Goal: Information Seeking & Learning: Learn about a topic

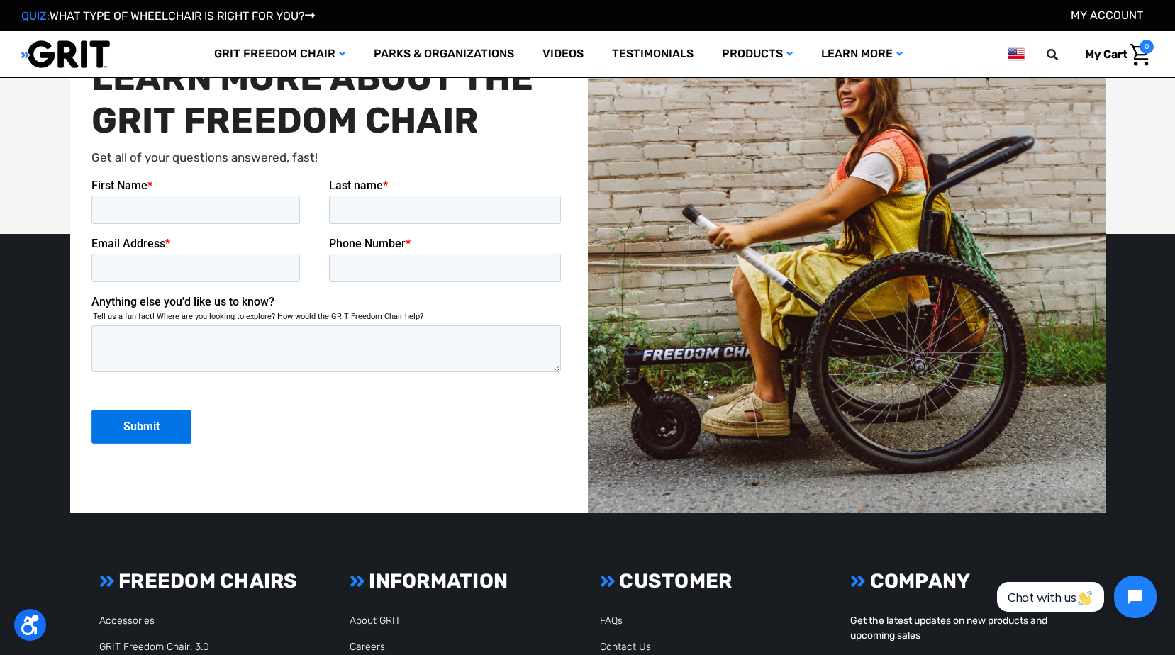
scroll to position [3545, 0]
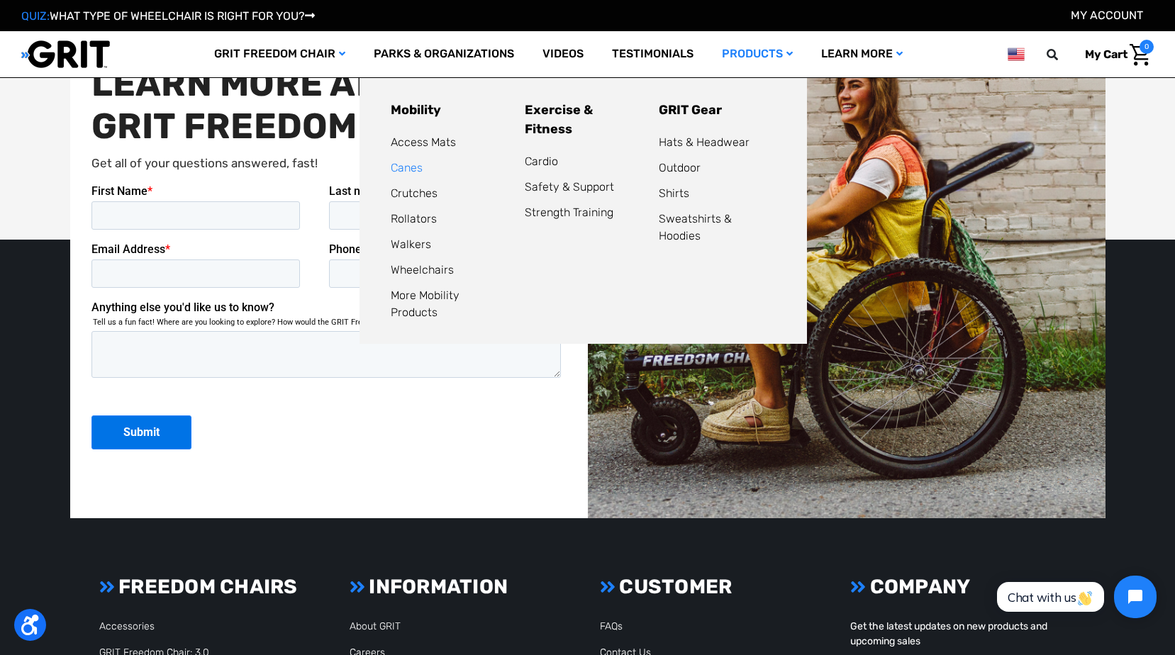
click at [391, 166] on link "Canes" at bounding box center [407, 167] width 32 height 13
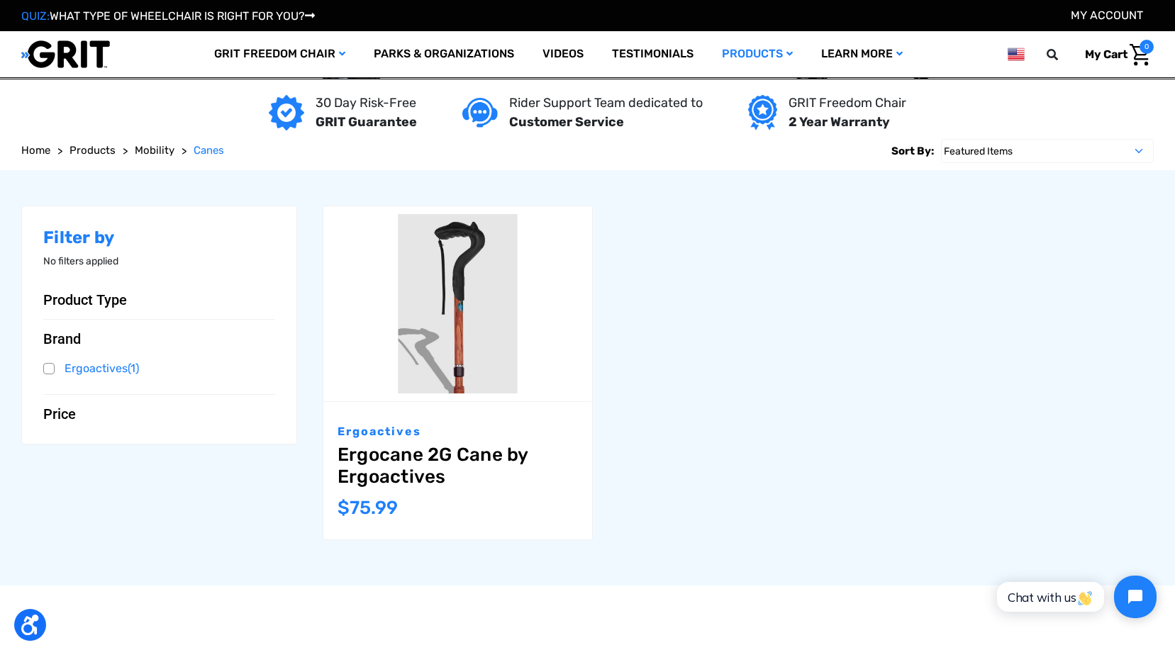
scroll to position [142, 0]
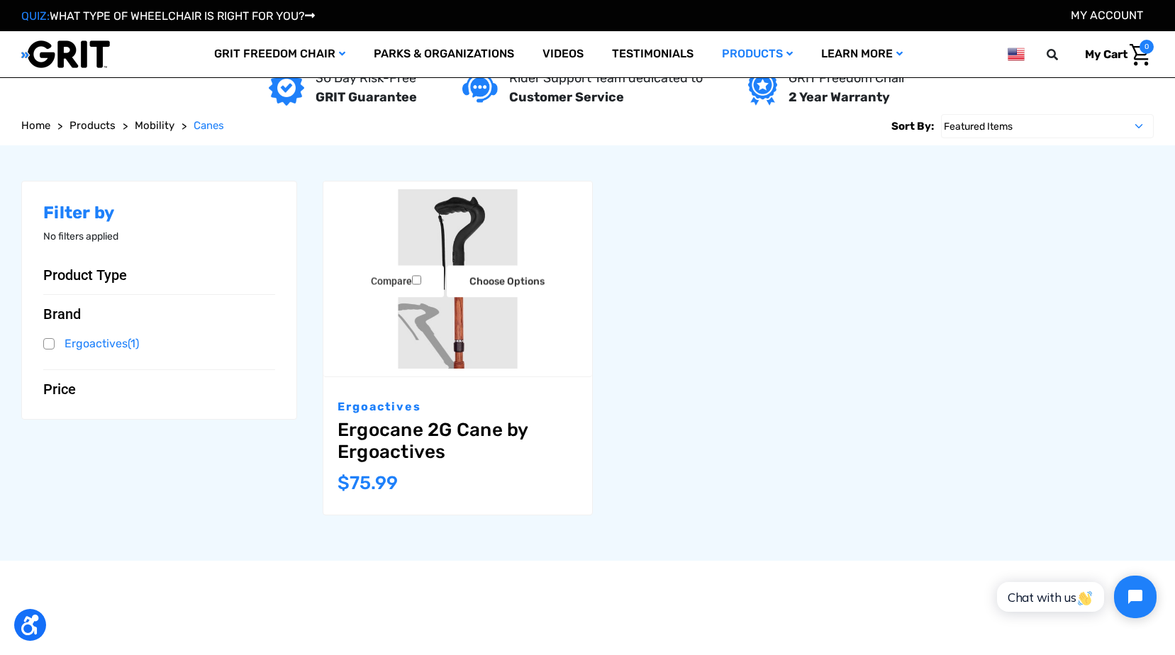
click at [474, 233] on img "Ergocane 2G Cane by Ergoactives,$75.99\a" at bounding box center [457, 278] width 269 height 179
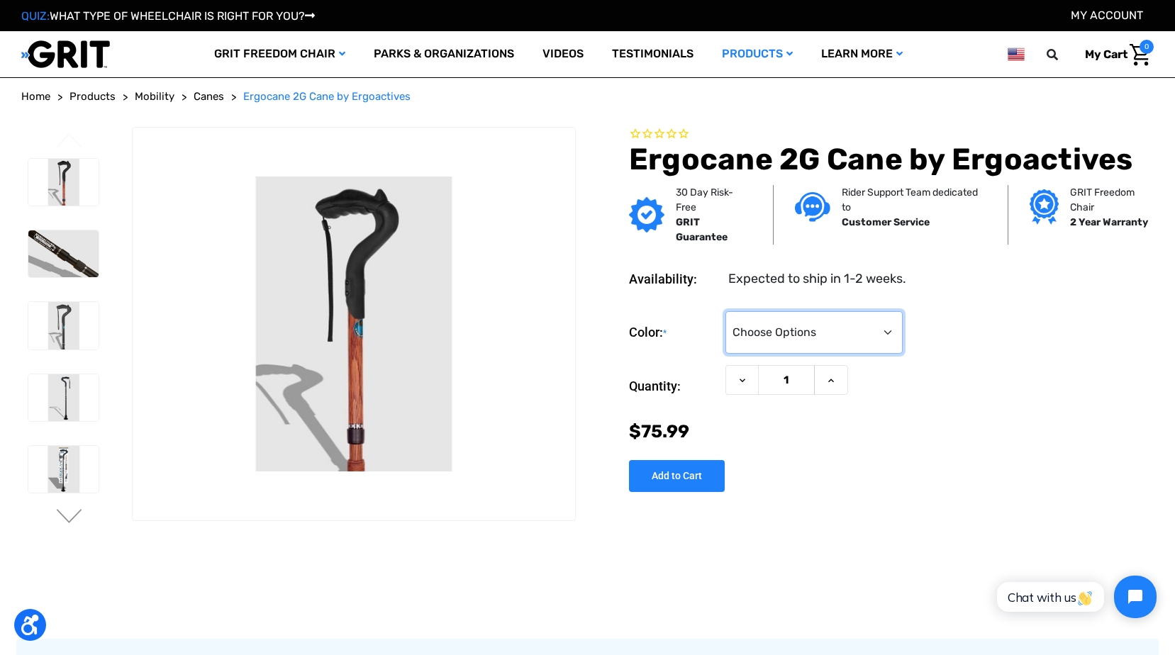
click at [888, 324] on select "Choose Options Black Wood Carbon Checkered" at bounding box center [813, 332] width 177 height 43
click at [725, 311] on select "Choose Options Black Wood Carbon Checkered" at bounding box center [813, 332] width 177 height 43
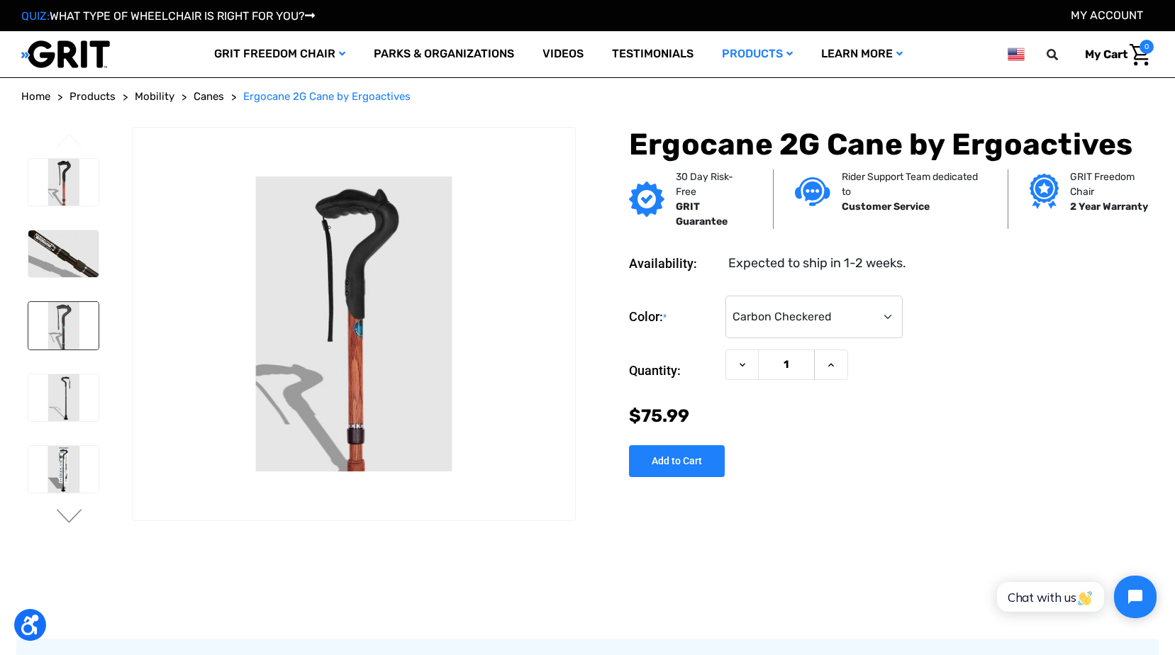
click at [78, 331] on img at bounding box center [63, 325] width 70 height 47
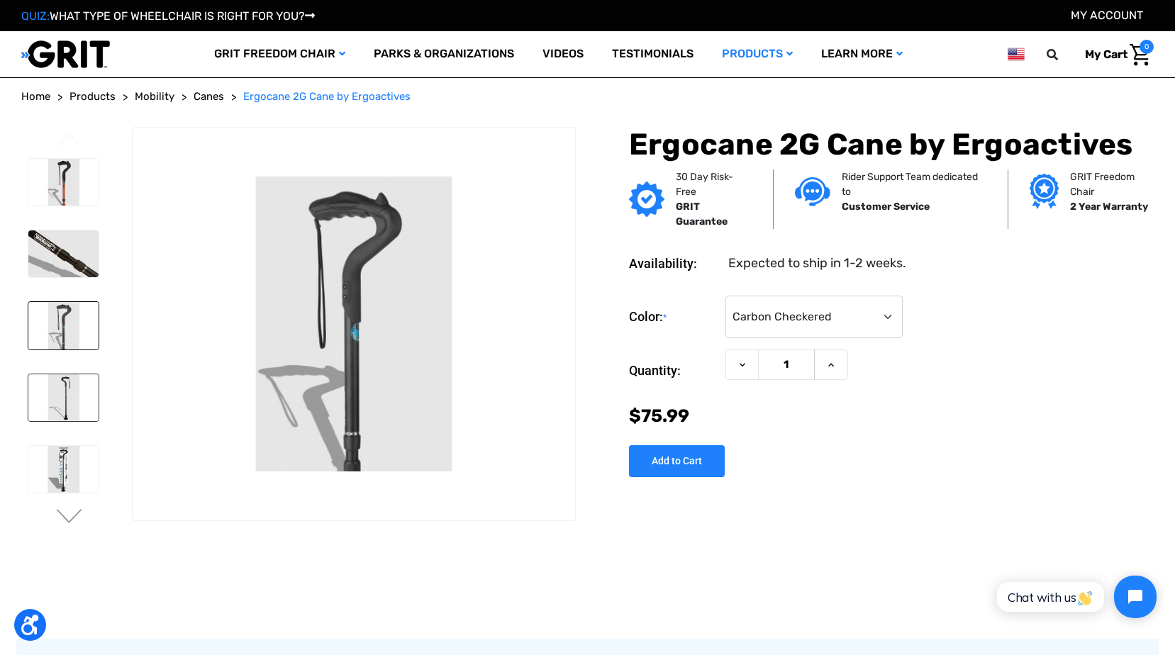
click at [62, 385] on img at bounding box center [63, 397] width 70 height 47
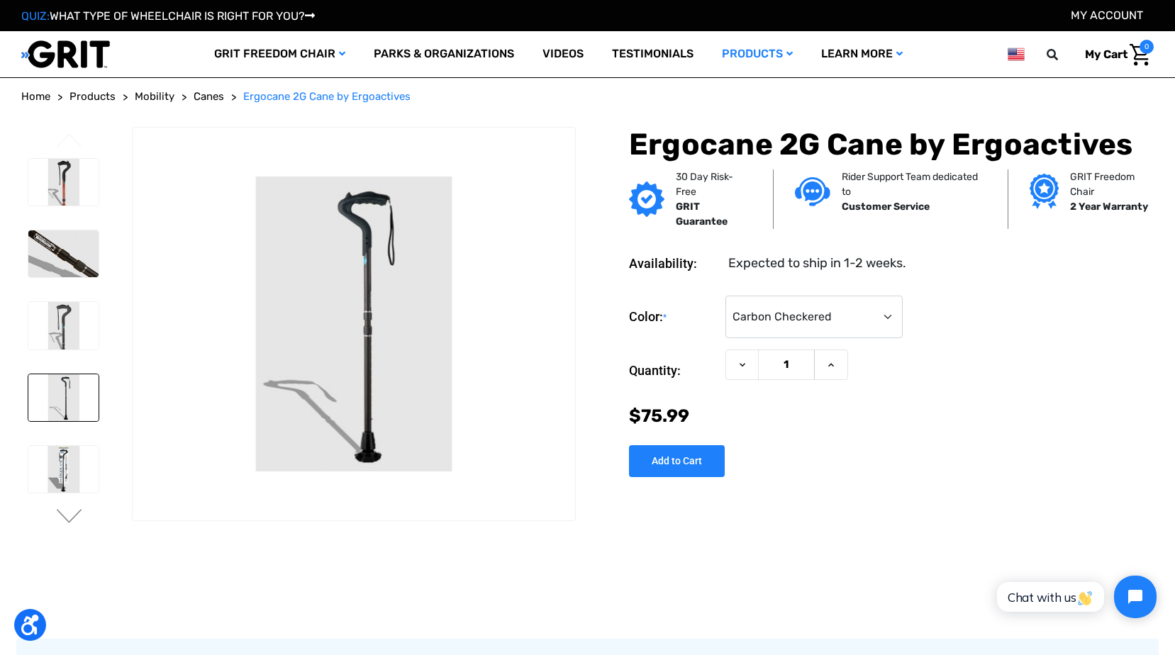
click at [40, 497] on li at bounding box center [62, 469] width 83 height 61
click at [55, 480] on img at bounding box center [63, 469] width 70 height 47
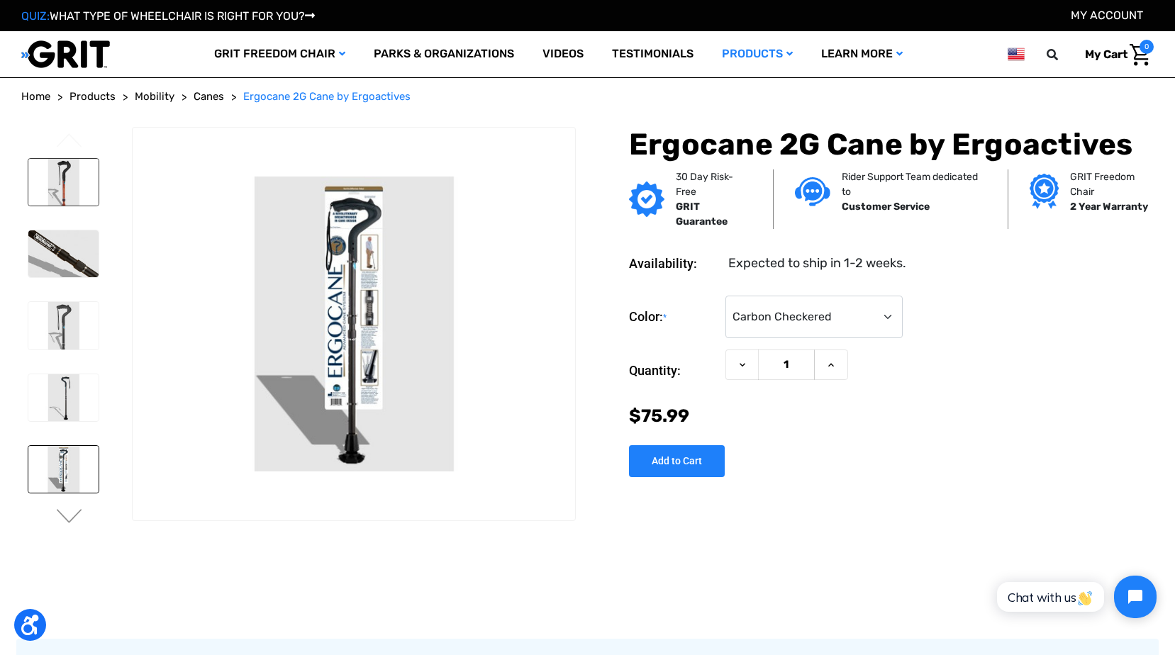
click at [61, 185] on img at bounding box center [63, 182] width 70 height 47
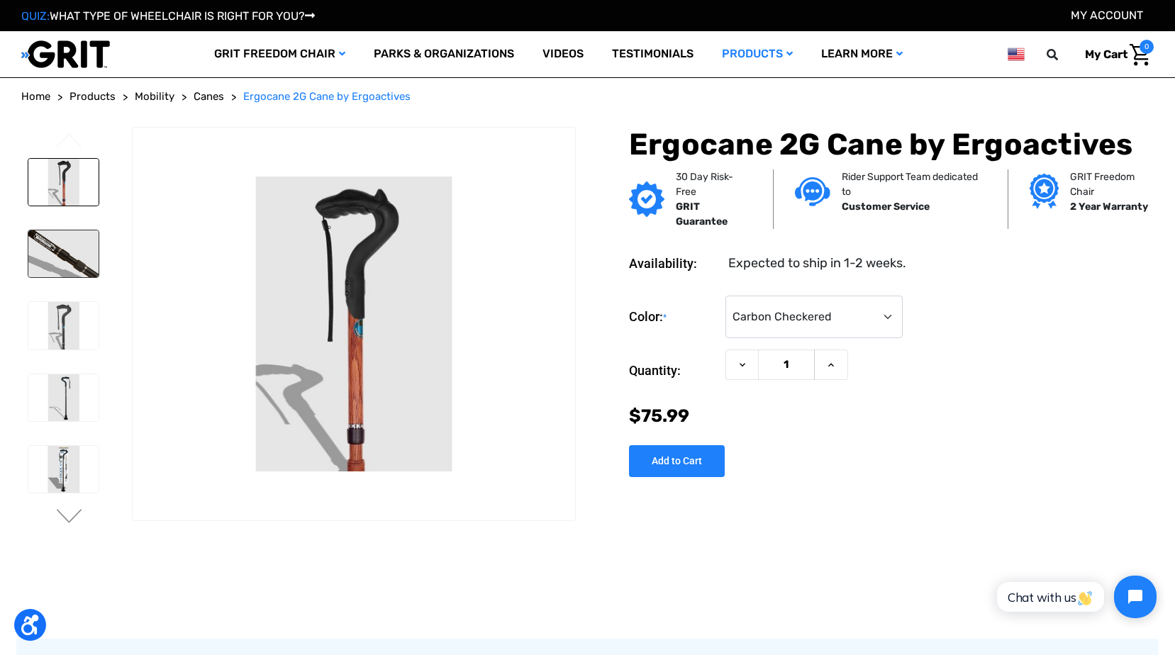
click at [50, 240] on img at bounding box center [63, 253] width 70 height 47
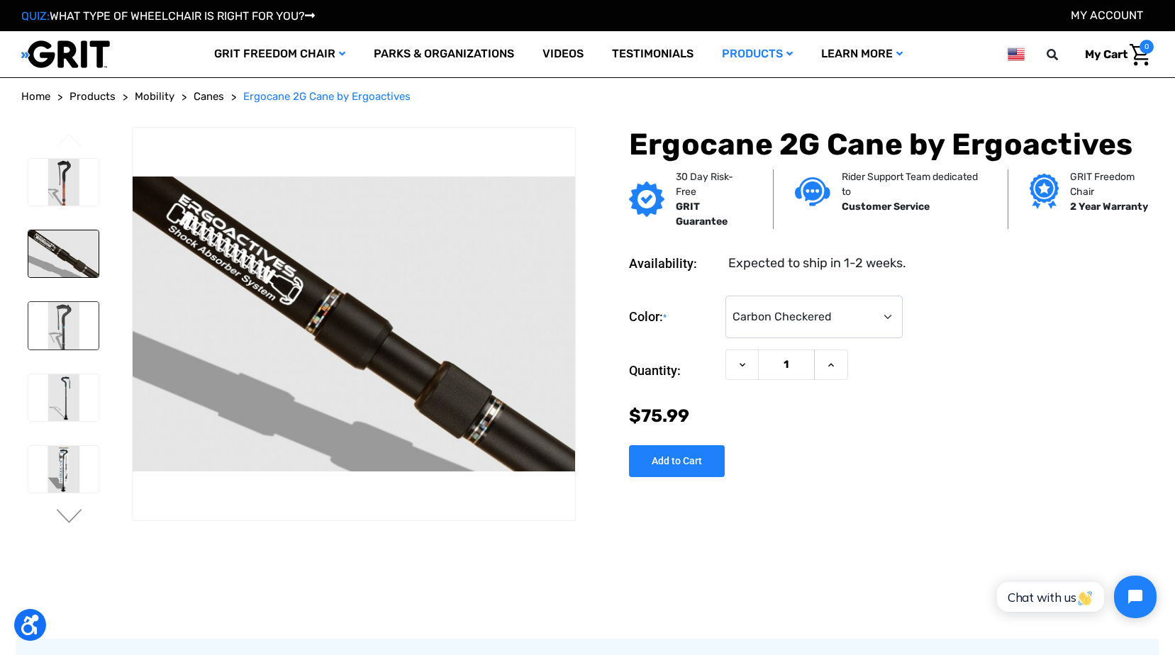
click at [55, 318] on img at bounding box center [63, 325] width 70 height 47
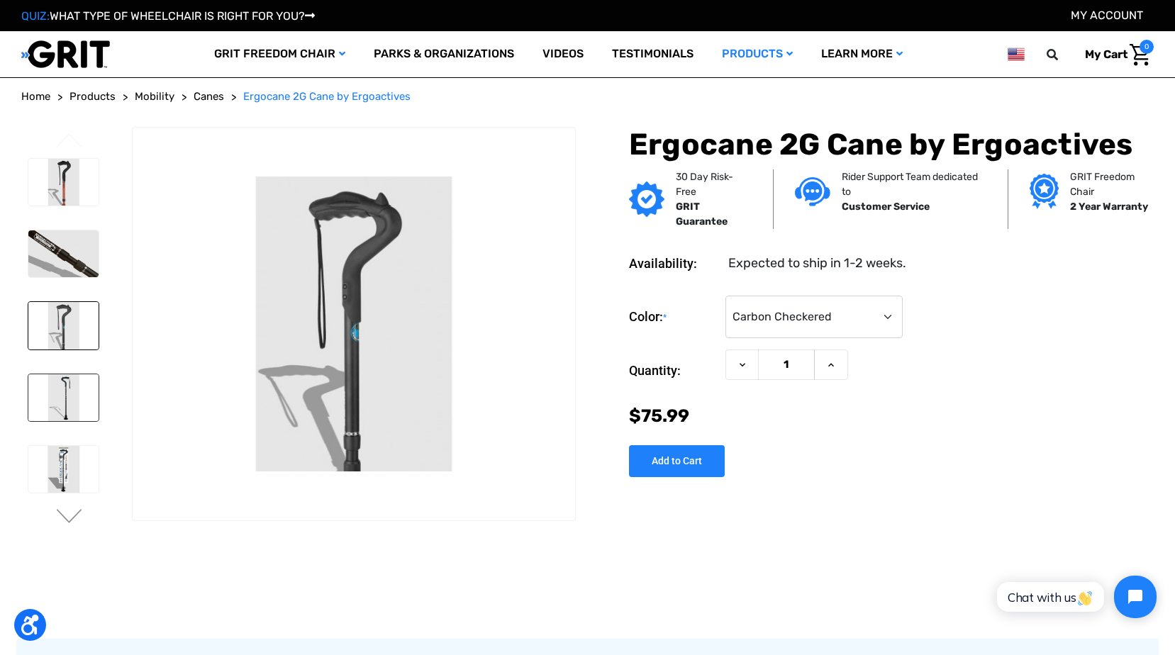
click at [48, 377] on img at bounding box center [63, 397] width 70 height 47
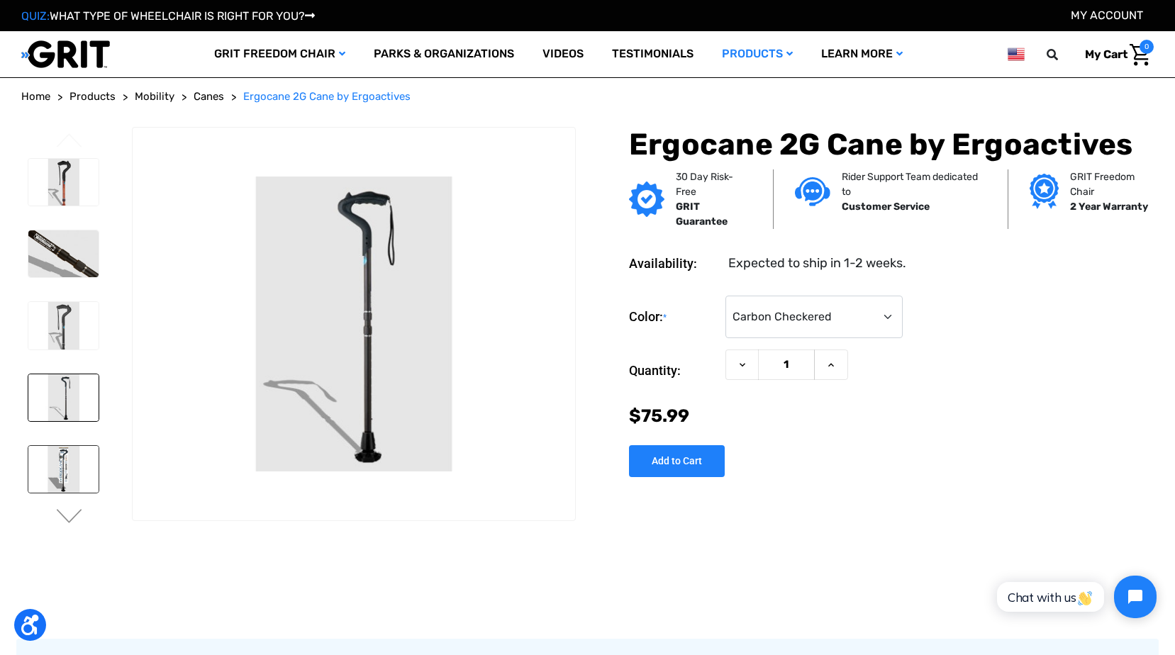
click at [67, 454] on img at bounding box center [63, 469] width 70 height 47
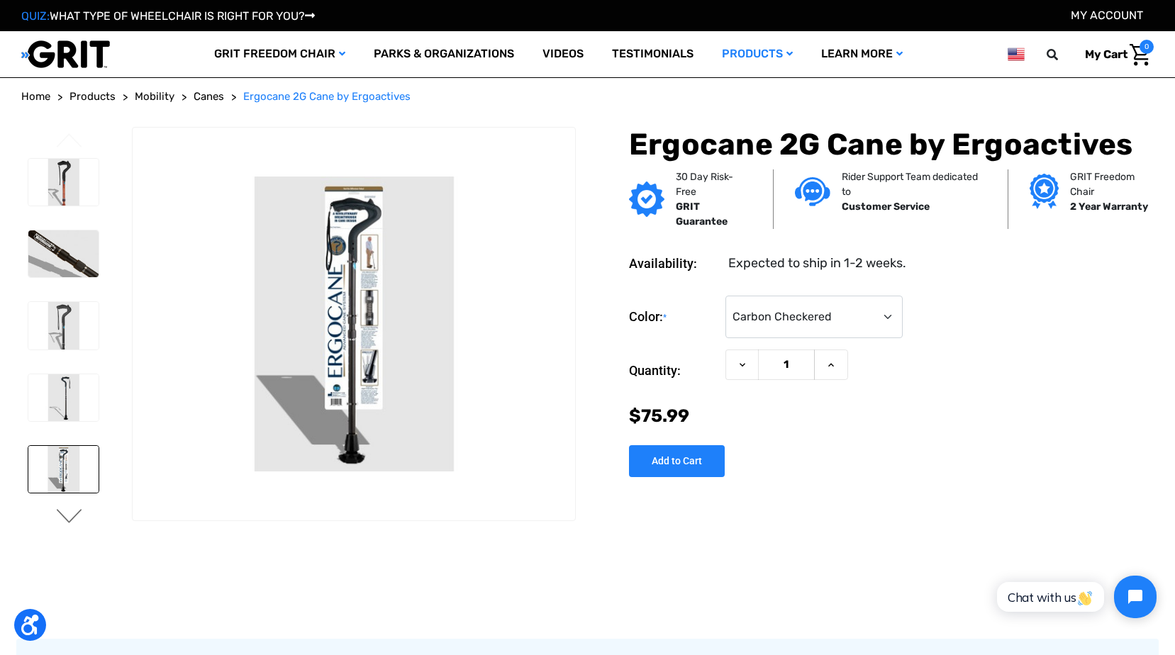
click at [60, 525] on button "Next" at bounding box center [70, 517] width 30 height 17
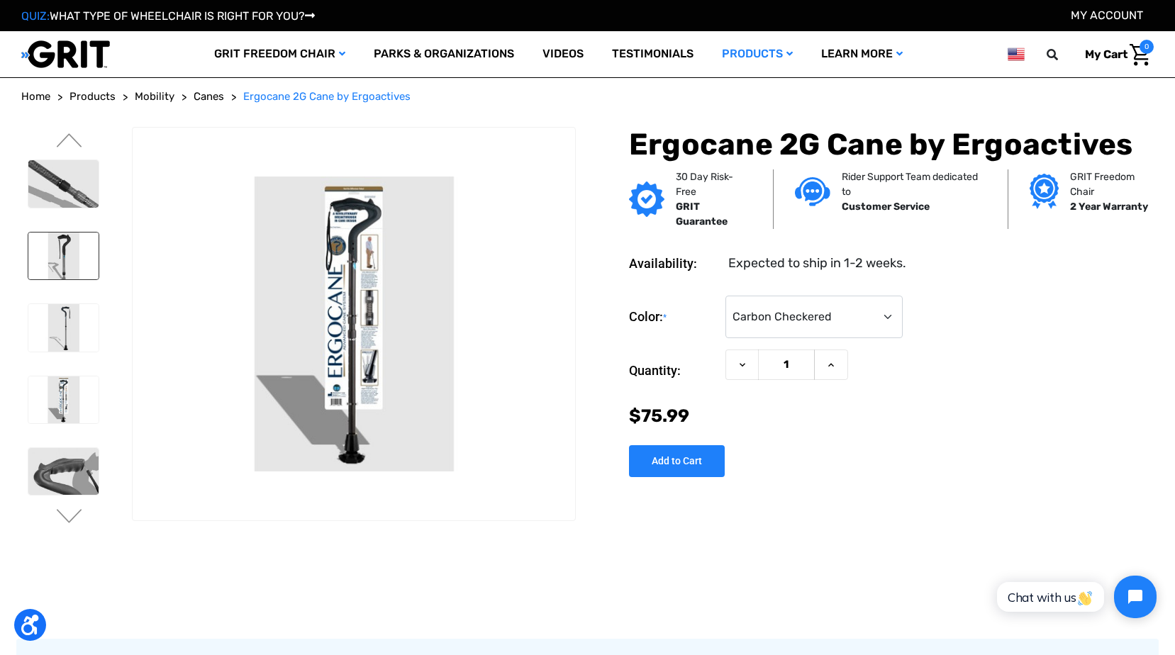
click at [74, 268] on img at bounding box center [63, 256] width 70 height 47
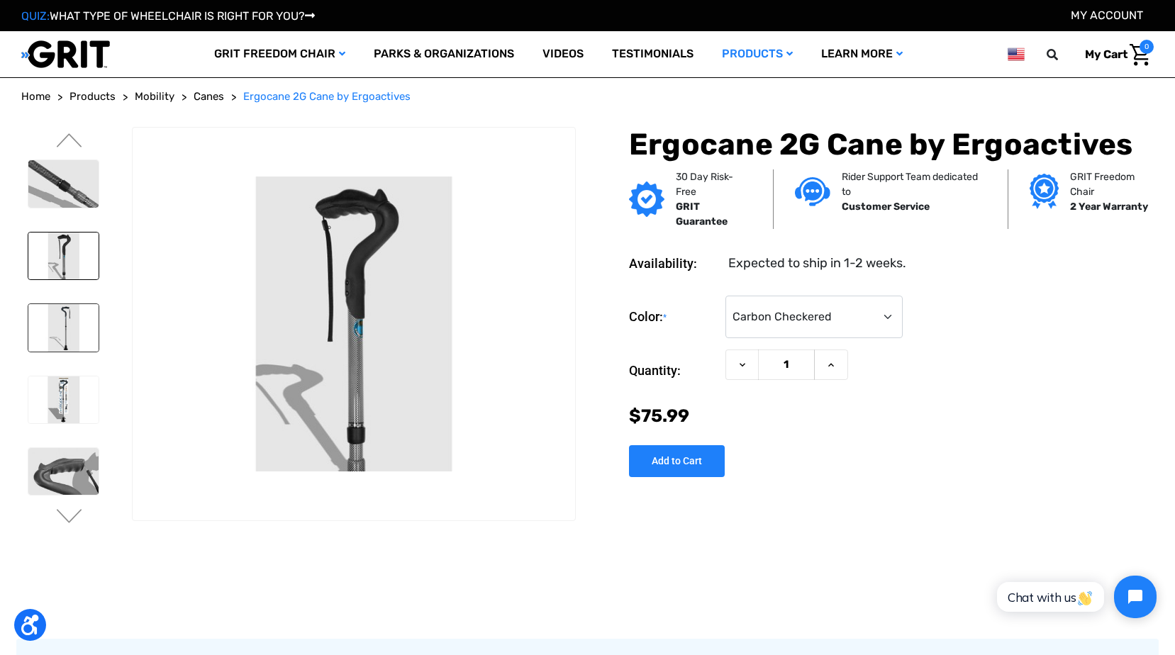
click at [77, 334] on img at bounding box center [63, 327] width 70 height 47
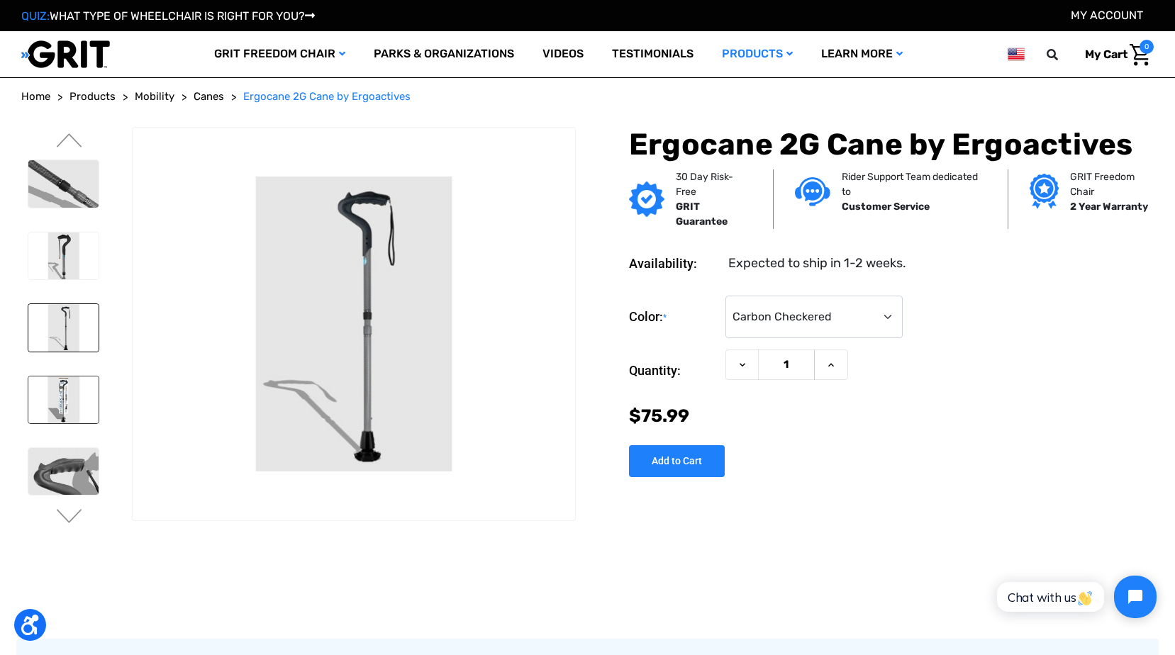
click at [60, 389] on img at bounding box center [63, 400] width 70 height 47
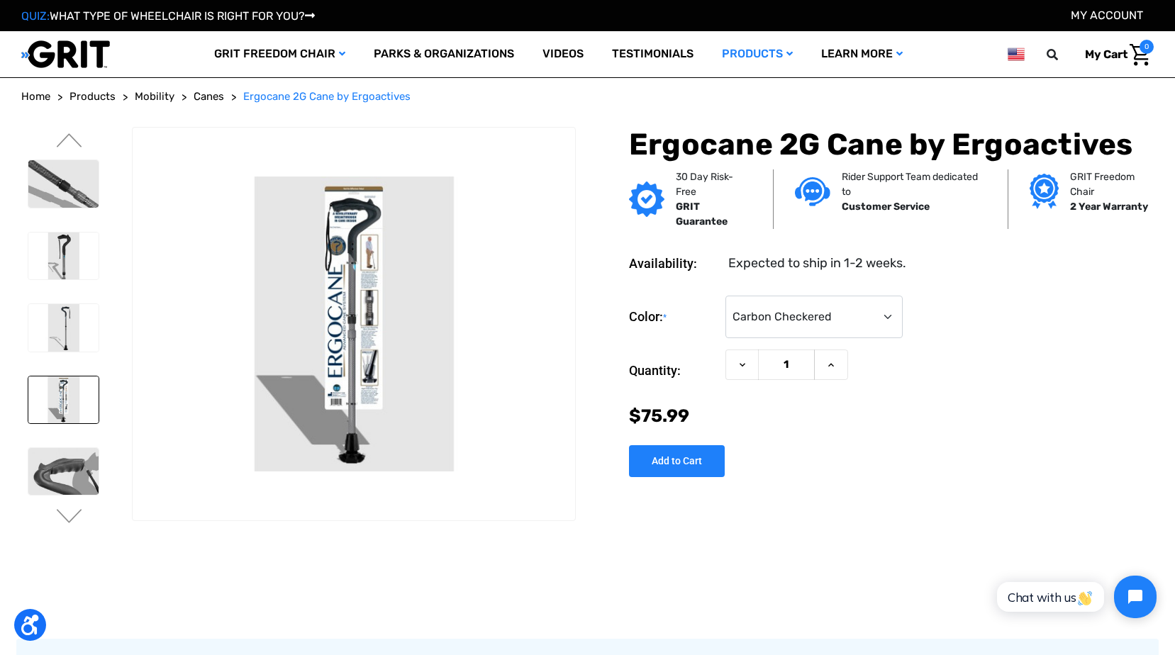
click at [45, 503] on div at bounding box center [62, 259] width 83 height 930
click at [51, 474] on img at bounding box center [63, 471] width 70 height 47
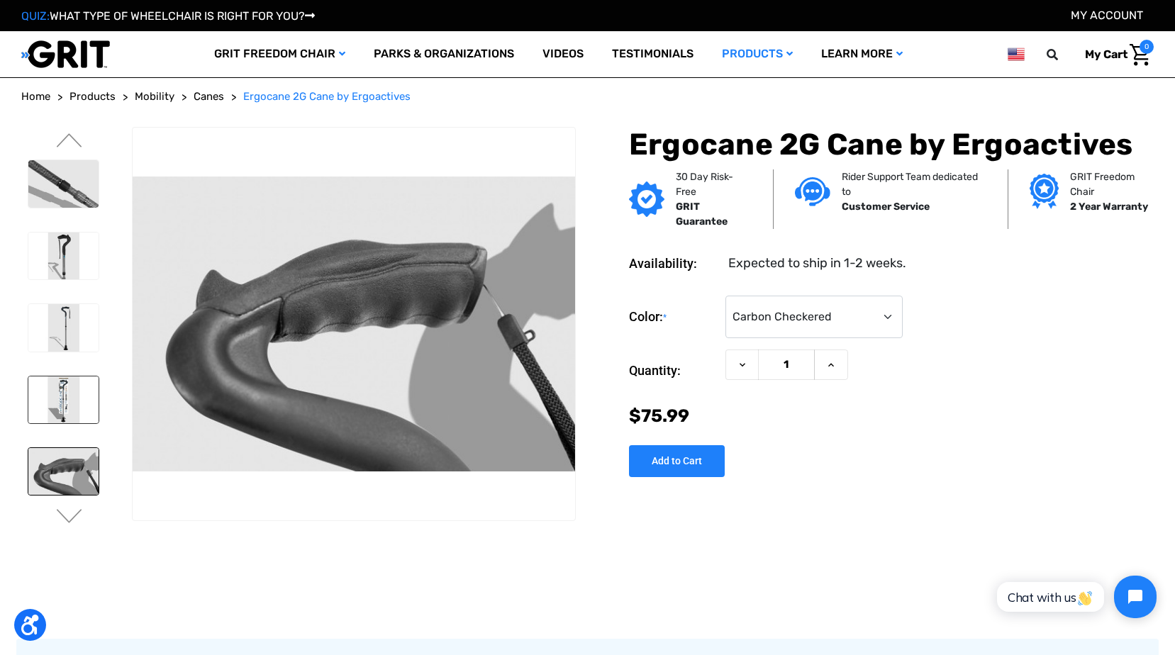
click at [72, 385] on img at bounding box center [63, 400] width 70 height 47
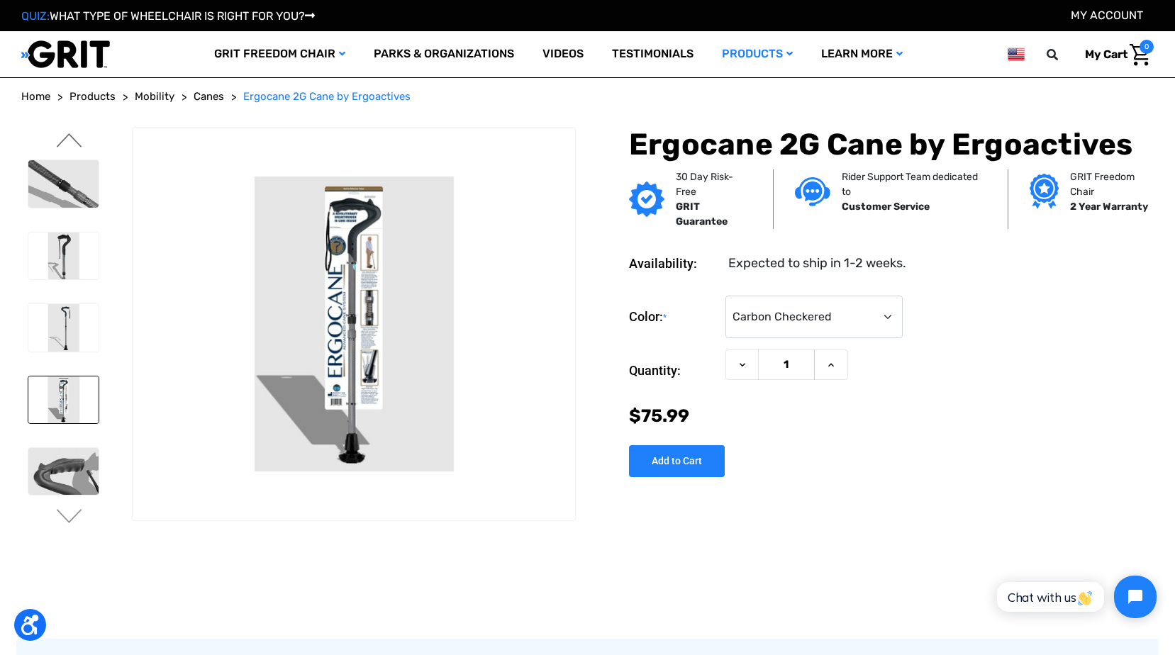
click at [79, 143] on button "Previous" at bounding box center [70, 141] width 30 height 17
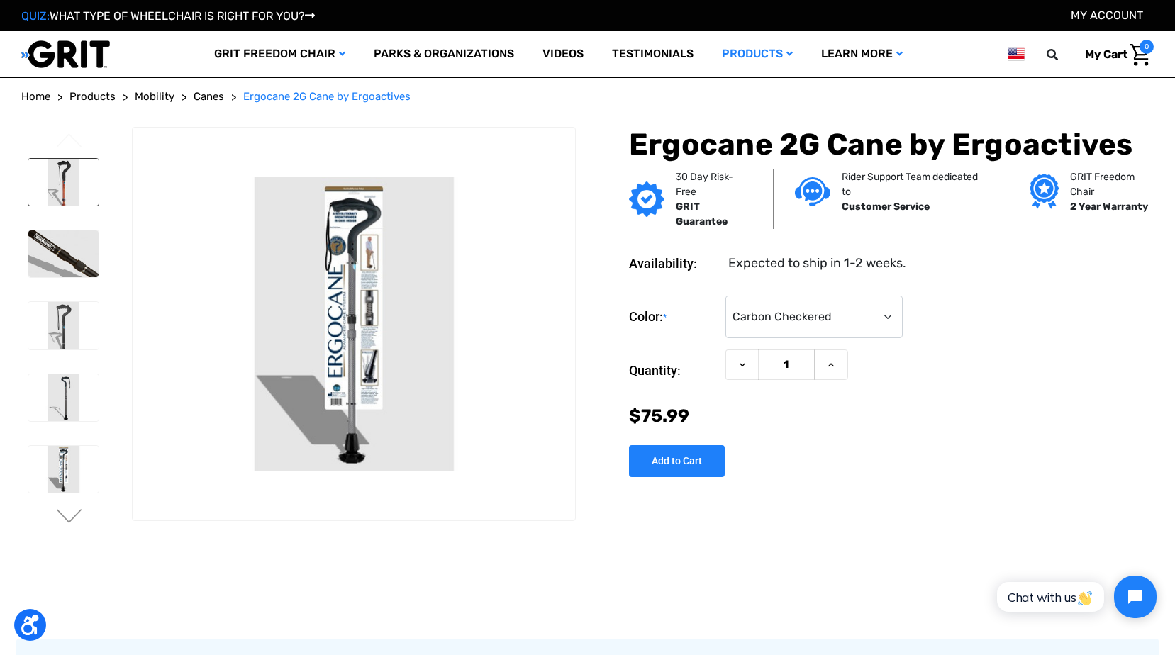
click at [69, 197] on img at bounding box center [63, 182] width 70 height 47
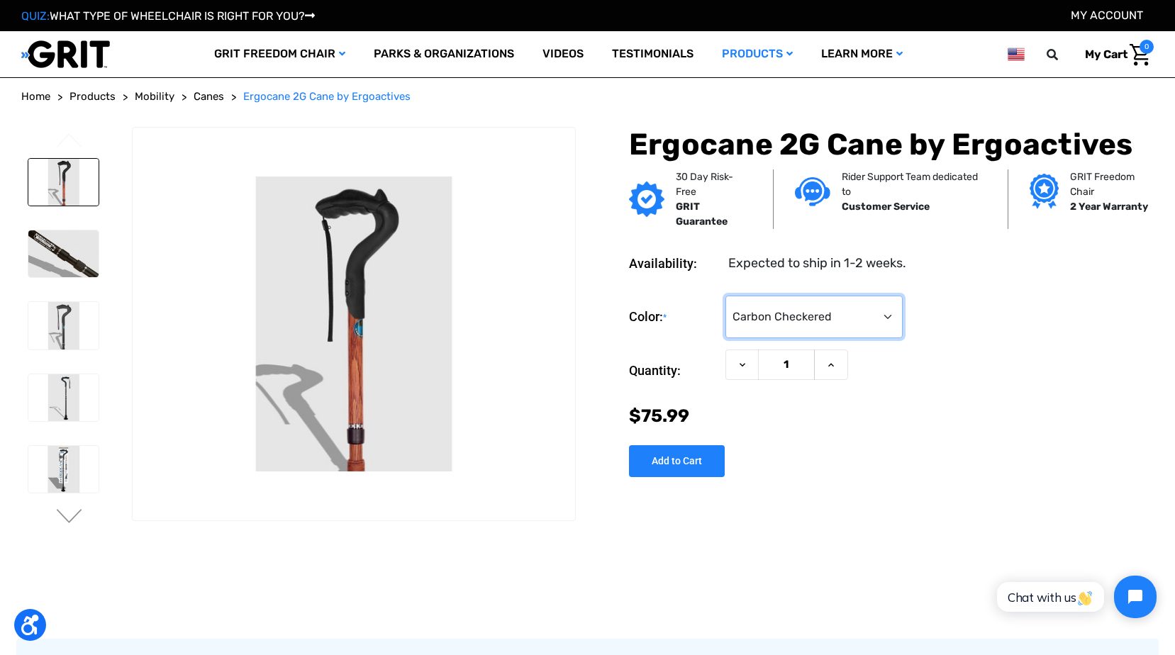
click at [788, 316] on select "Choose Options Black Wood Carbon Checkered" at bounding box center [813, 317] width 177 height 43
select select "575"
click at [725, 296] on select "Choose Options Black Wood Carbon Checkered" at bounding box center [813, 317] width 177 height 43
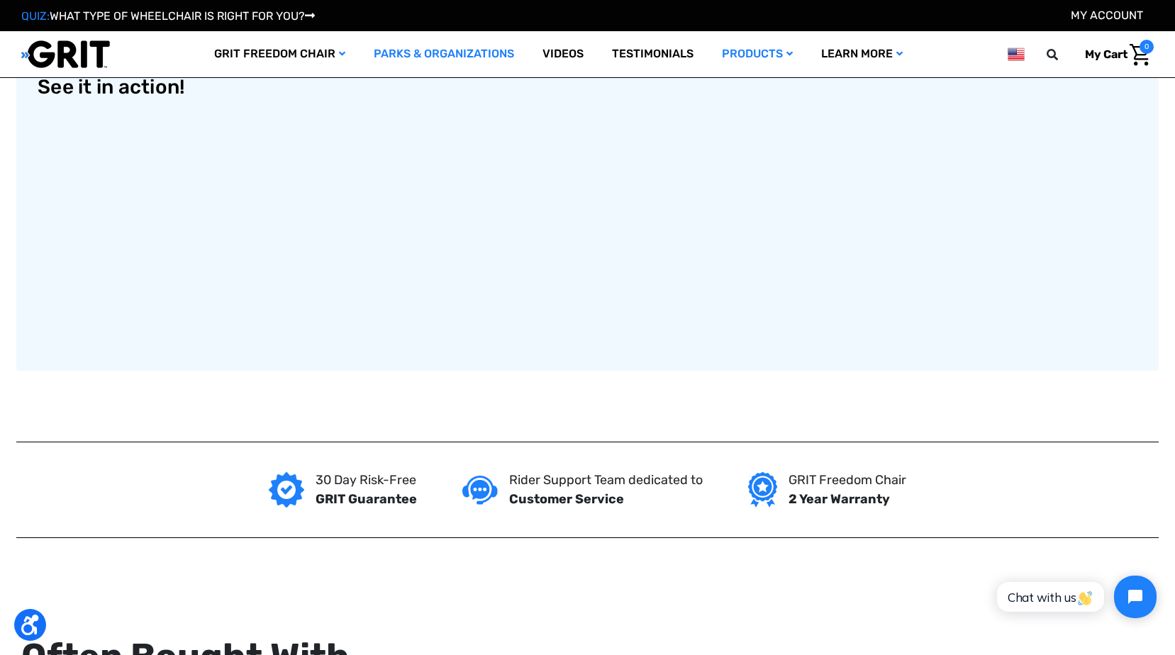
scroll to position [922, 0]
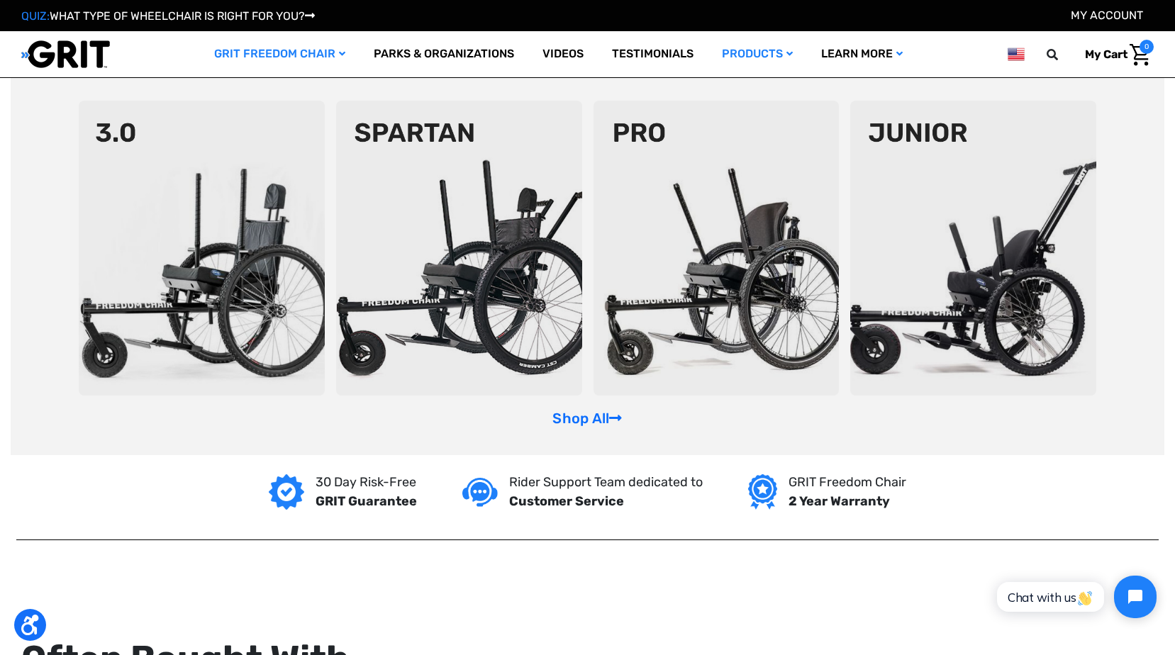
click at [324, 58] on link "GRIT Freedom Chair" at bounding box center [280, 54] width 160 height 46
click at [260, 344] on img at bounding box center [202, 248] width 246 height 295
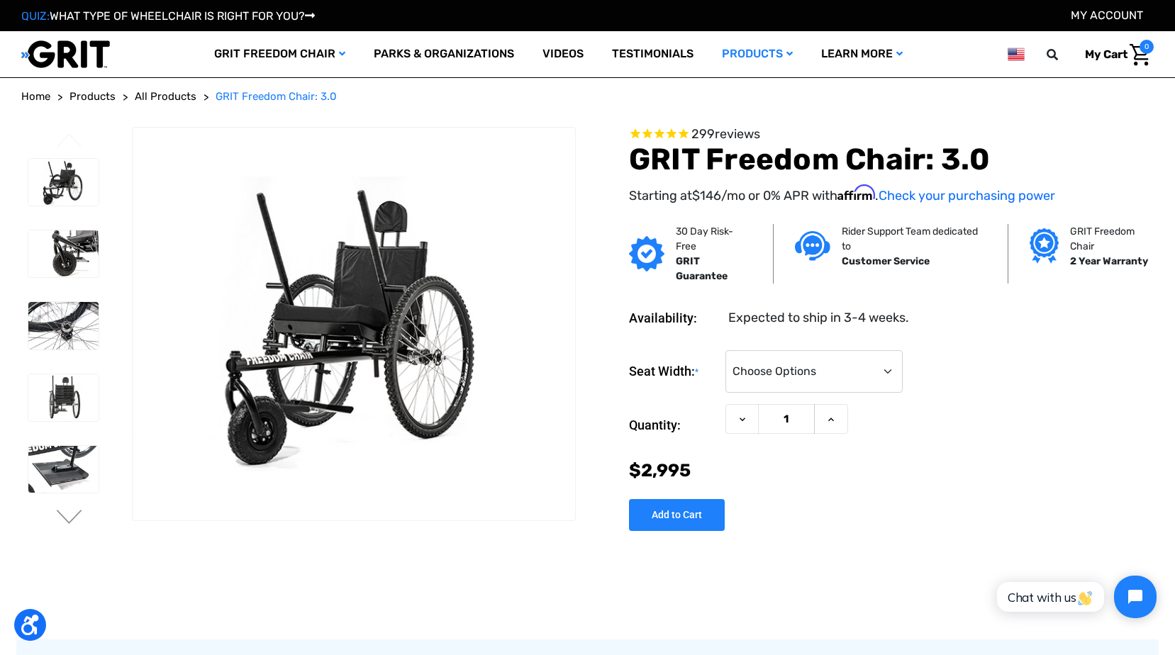
click at [102, 98] on span "Products" at bounding box center [92, 96] width 46 height 13
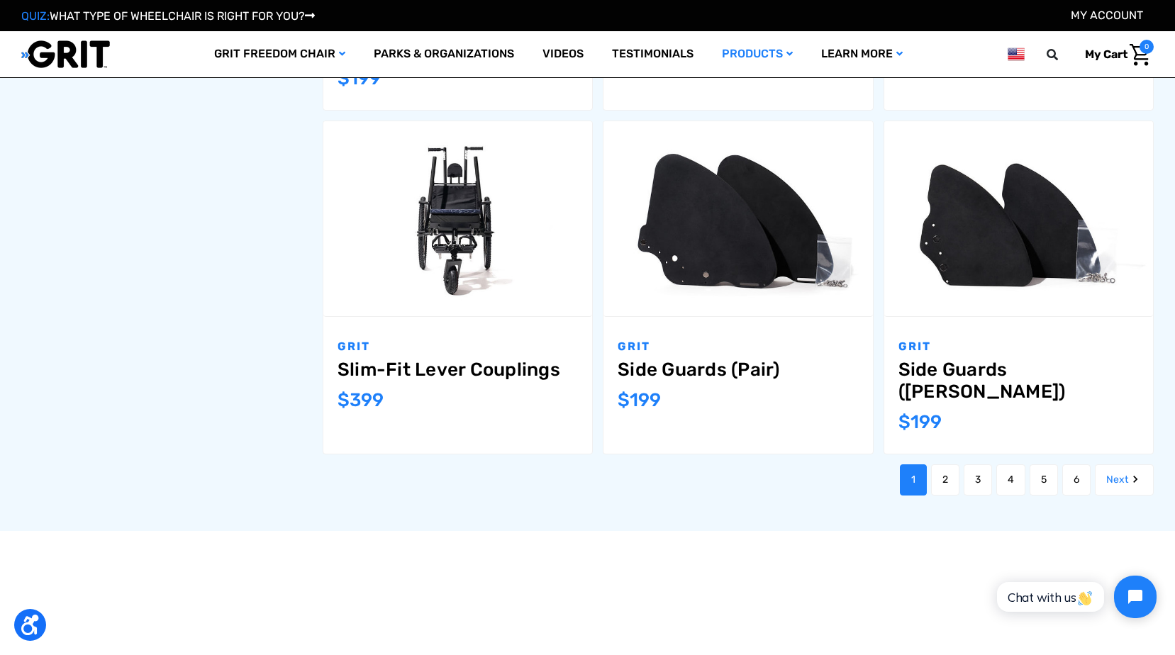
scroll to position [1631, 0]
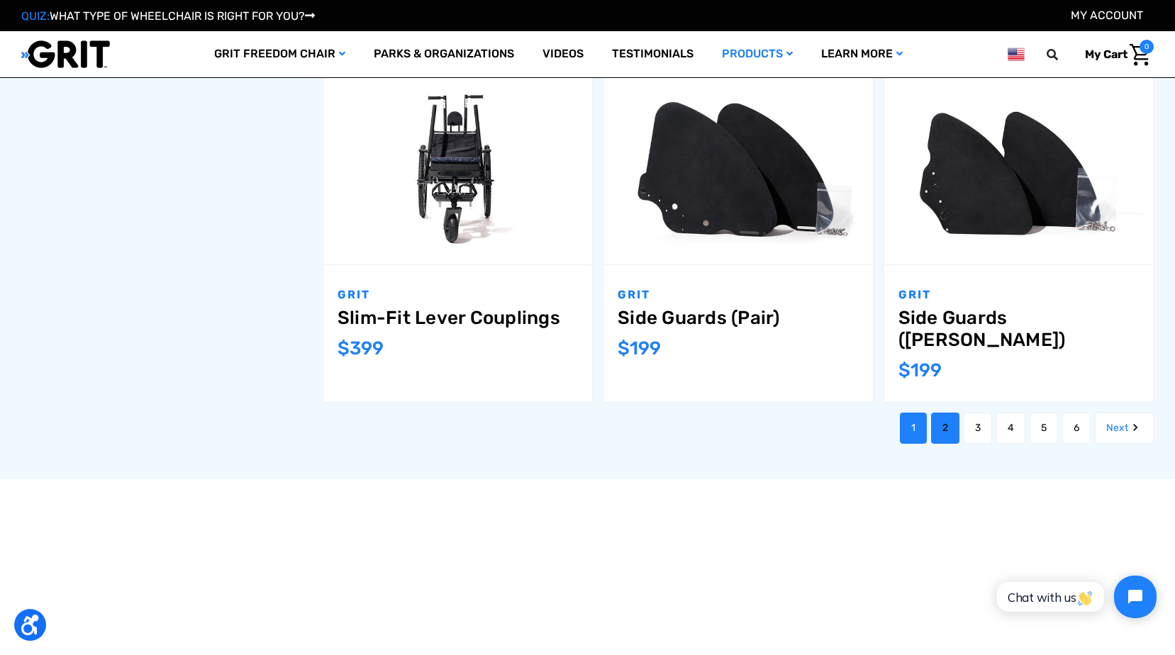
click at [932, 415] on link "2" at bounding box center [945, 428] width 28 height 31
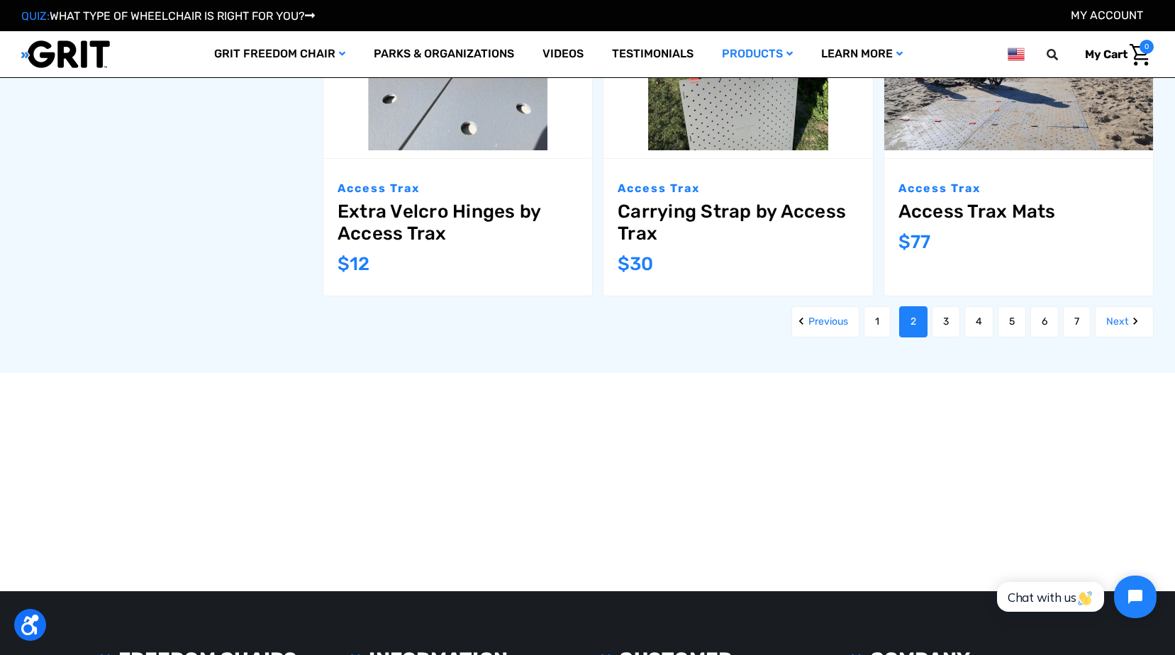
scroll to position [1702, 0]
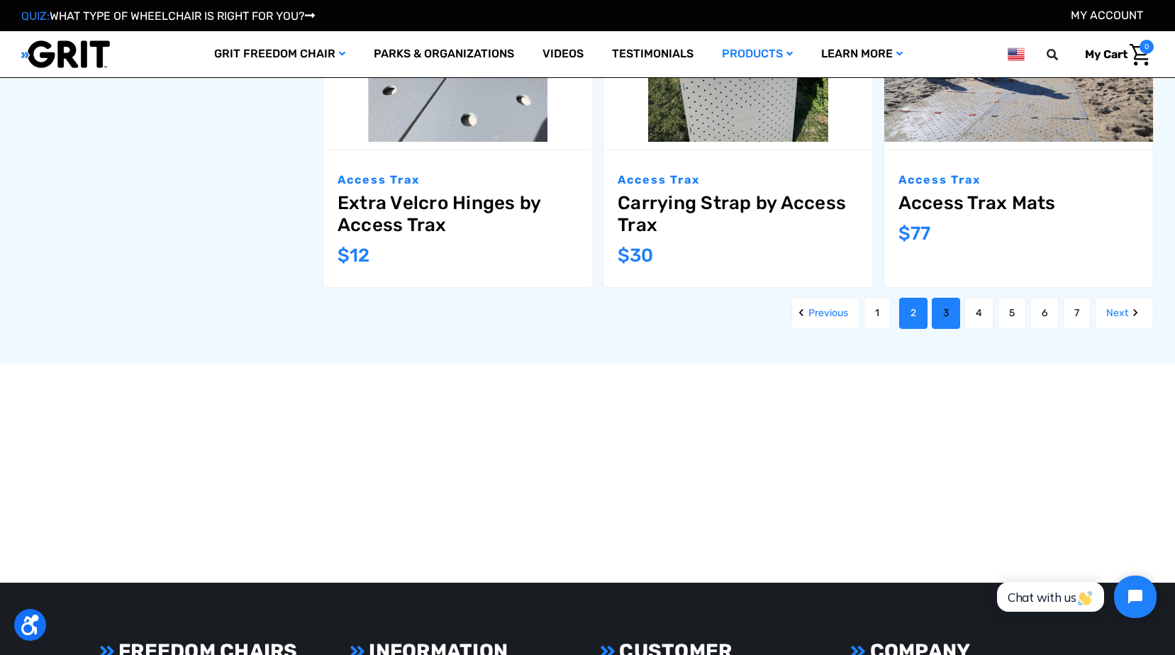
click at [944, 298] on link "3" at bounding box center [946, 313] width 28 height 31
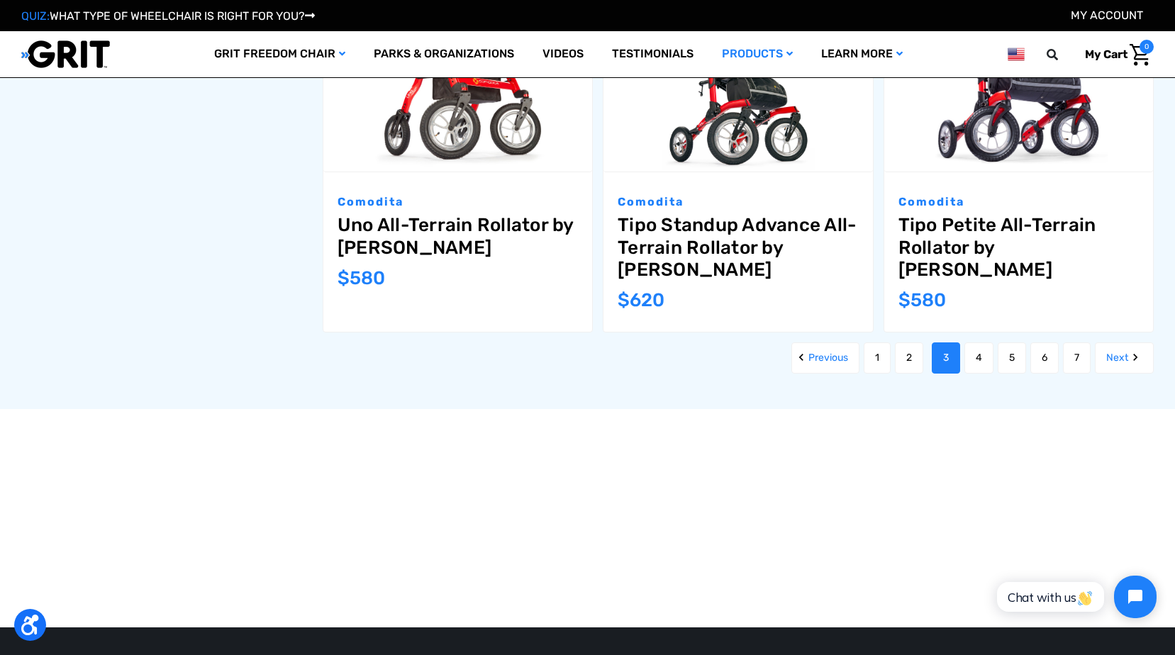
scroll to position [1773, 0]
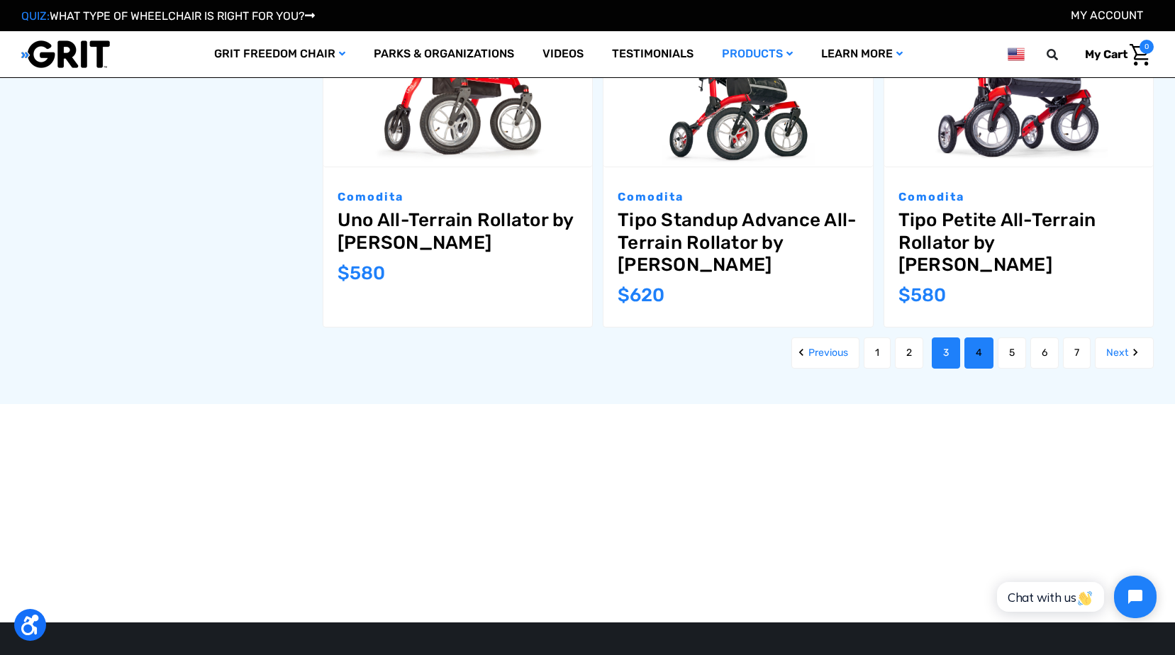
click at [971, 338] on link "4" at bounding box center [978, 353] width 29 height 31
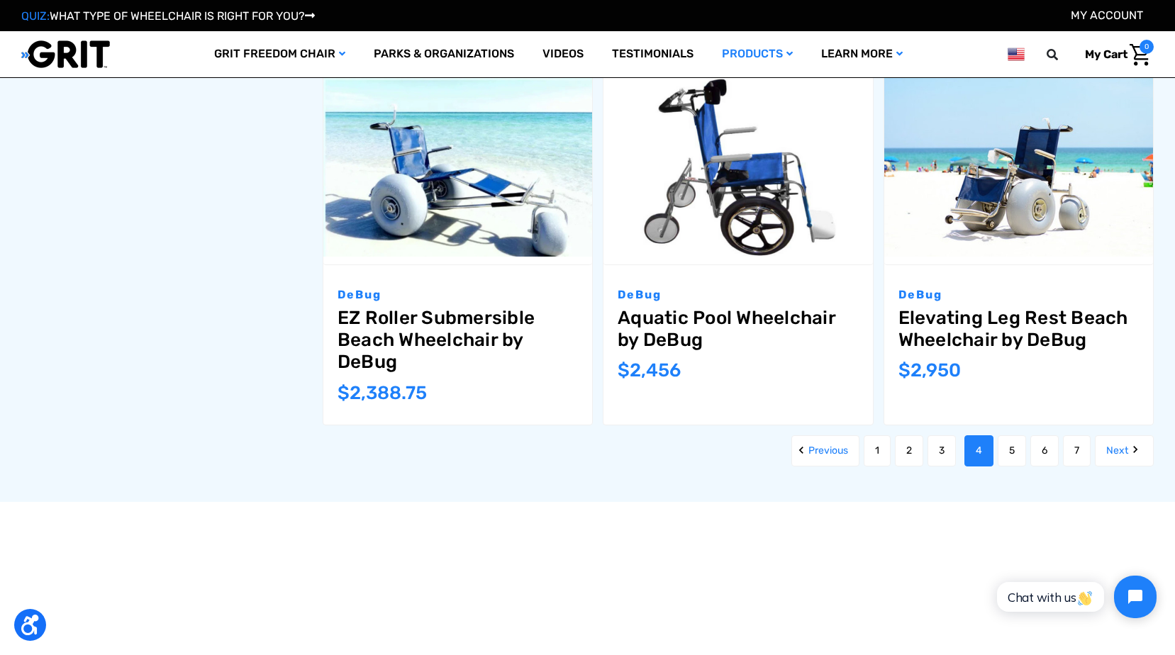
scroll to position [1702, 0]
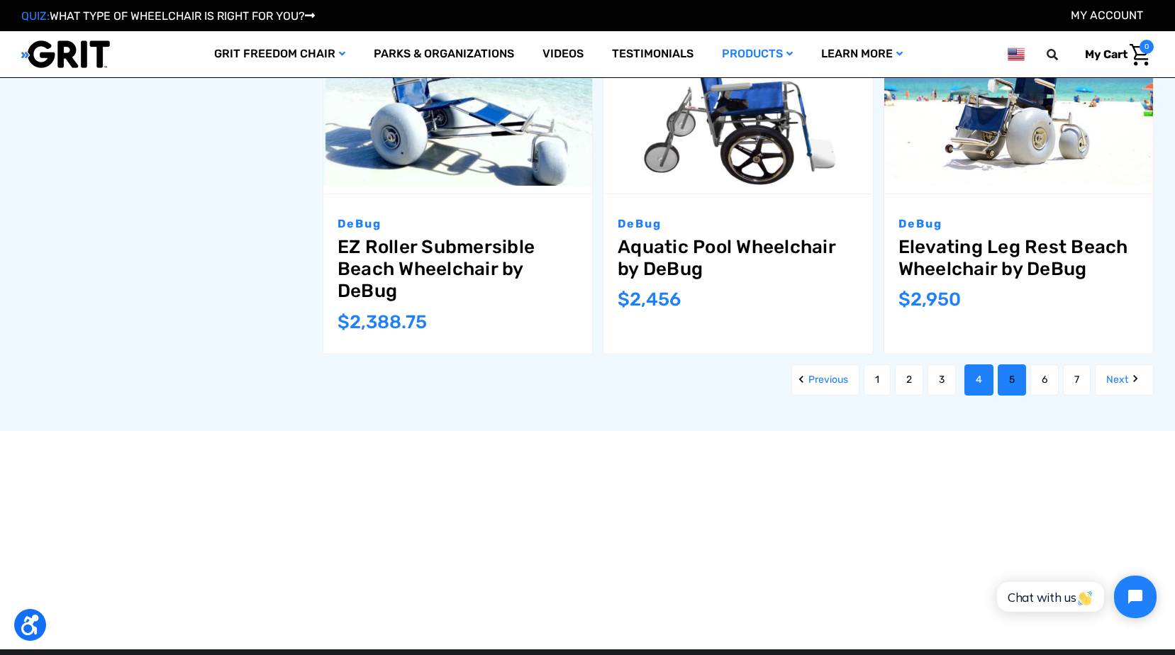
click at [1015, 386] on link "5" at bounding box center [1012, 379] width 28 height 31
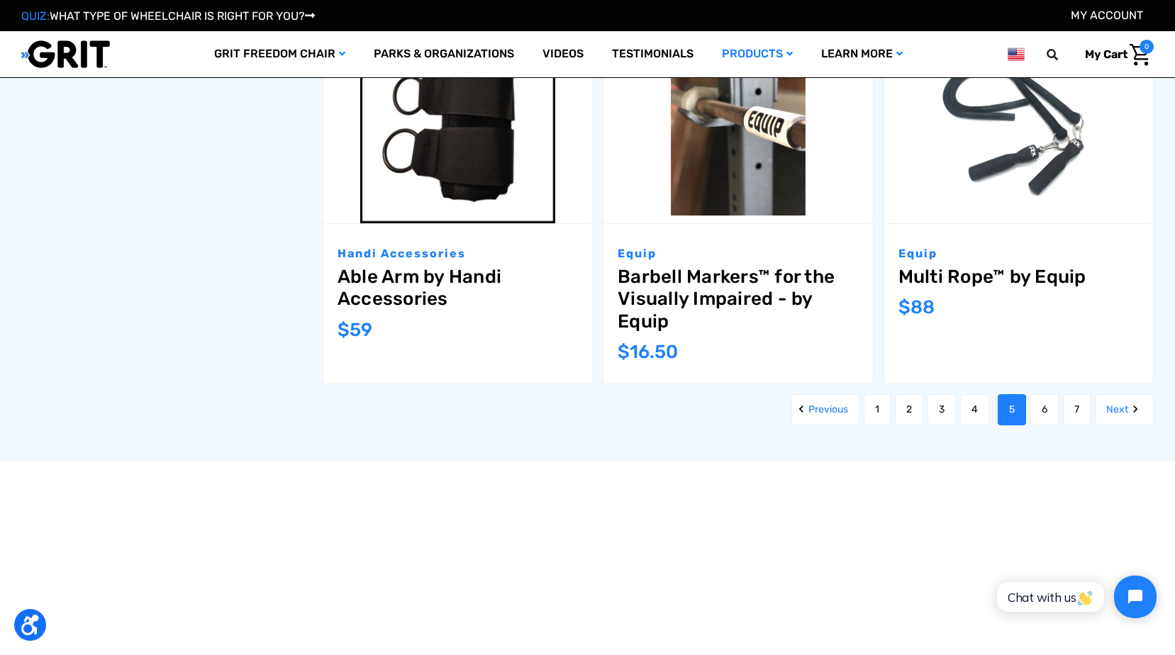
scroll to position [1702, 0]
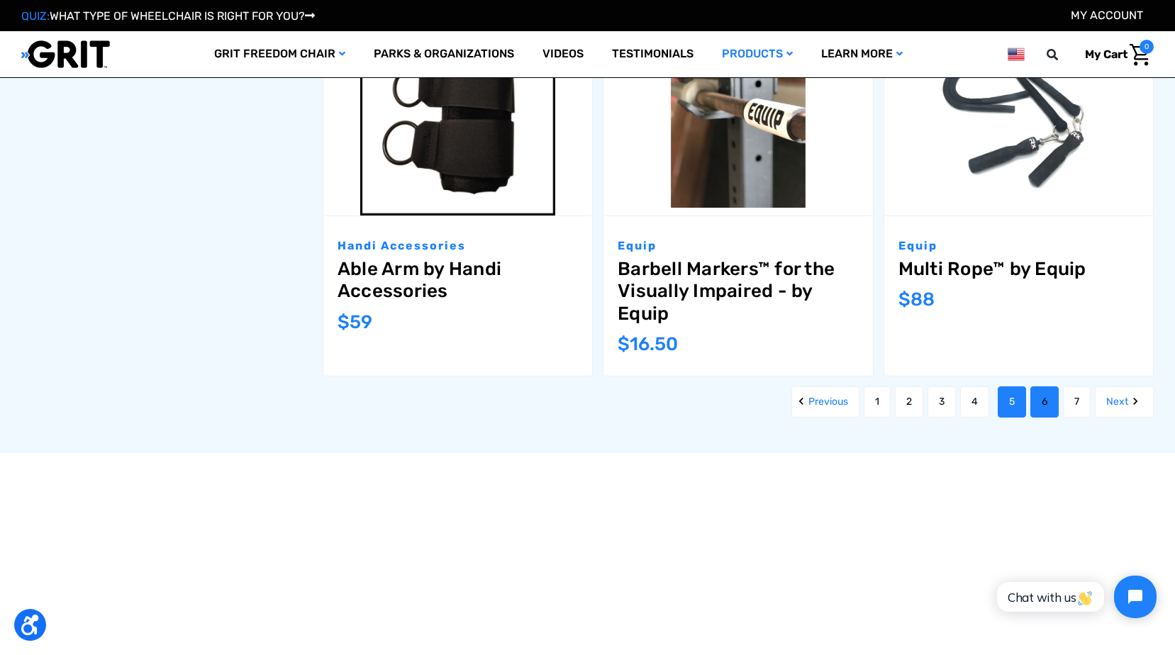
click at [1035, 403] on link "6" at bounding box center [1044, 401] width 28 height 31
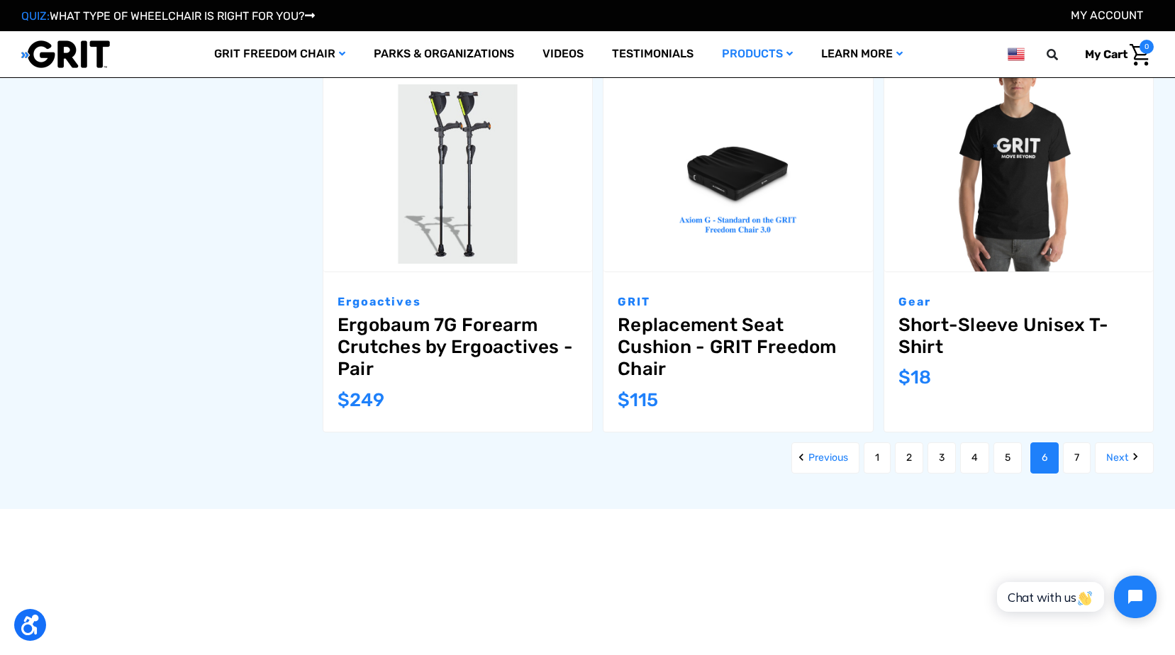
scroll to position [1631, 0]
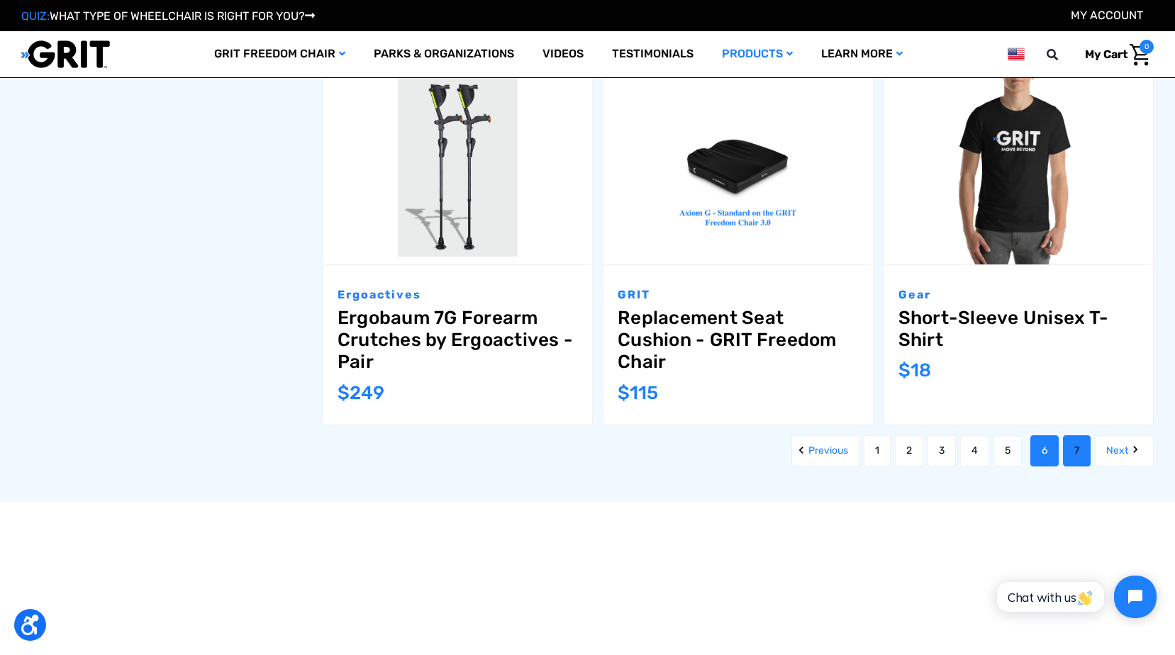
click at [1074, 452] on link "7" at bounding box center [1077, 450] width 28 height 31
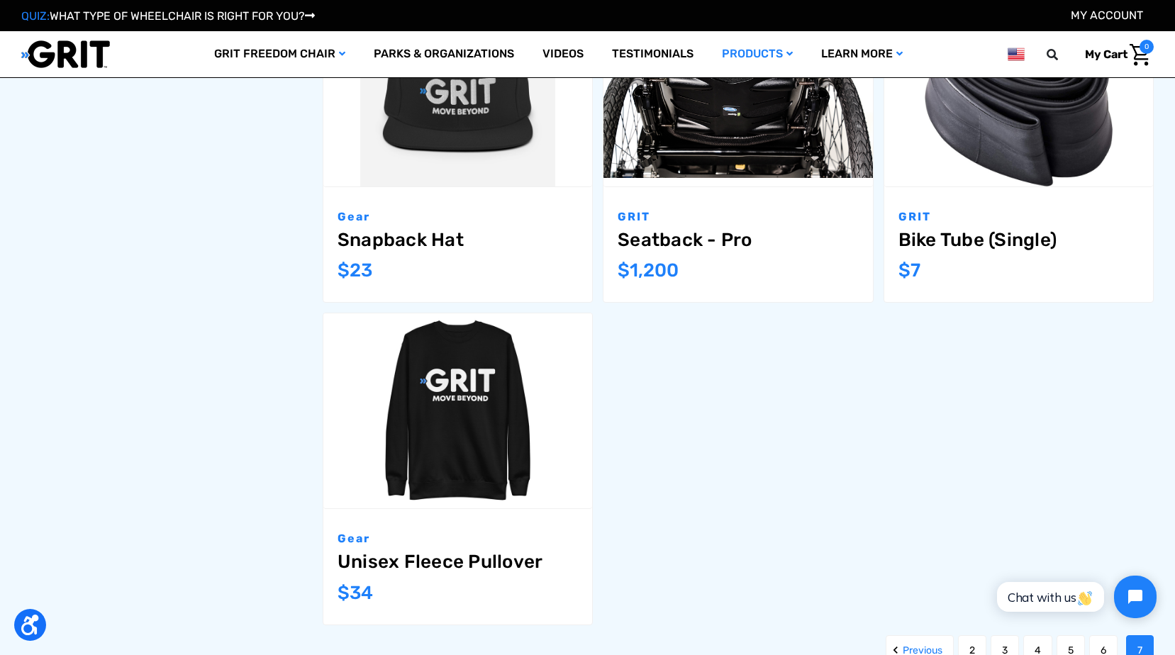
scroll to position [1347, 0]
